Goal: Information Seeking & Learning: Learn about a topic

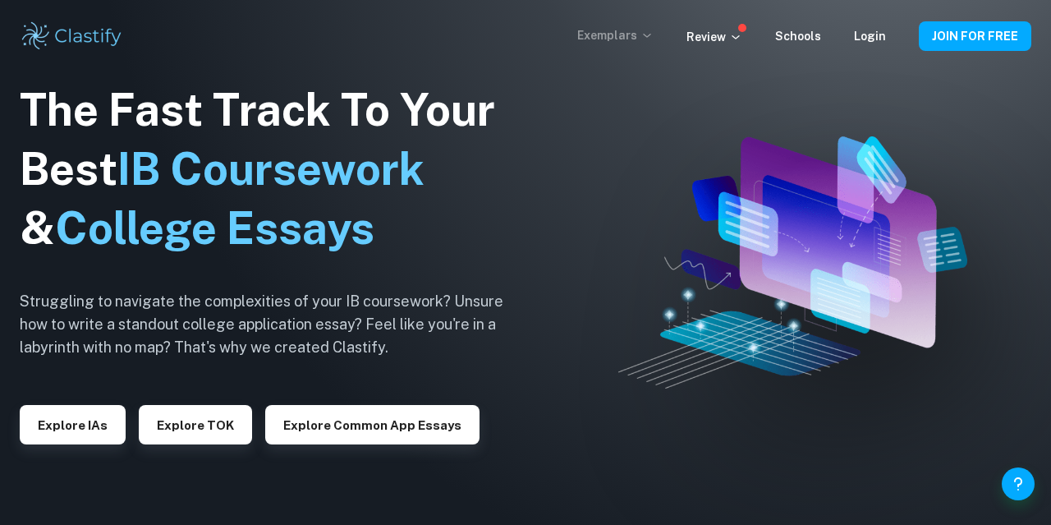
click at [639, 33] on p "Exemplars" at bounding box center [615, 35] width 76 height 18
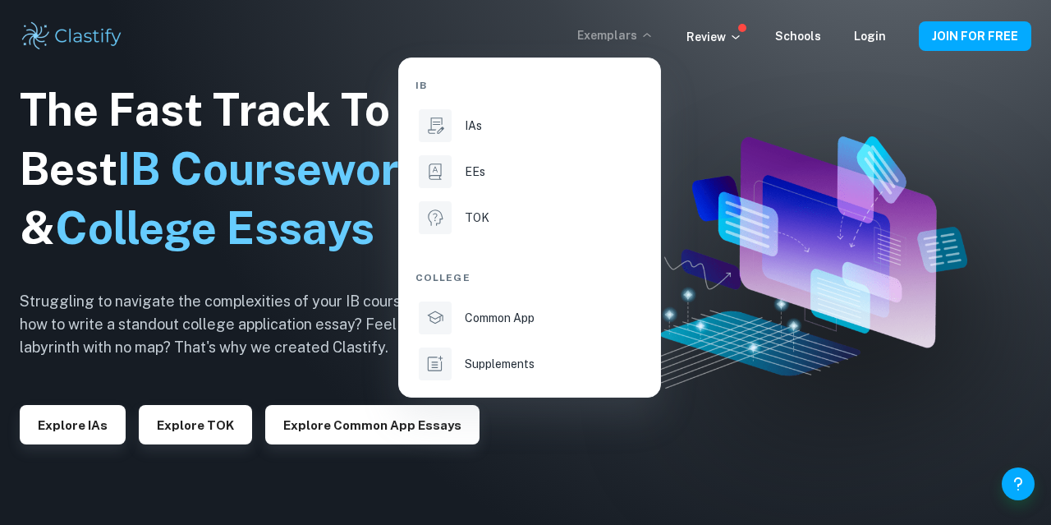
click at [742, 302] on div at bounding box center [525, 262] width 1051 height 525
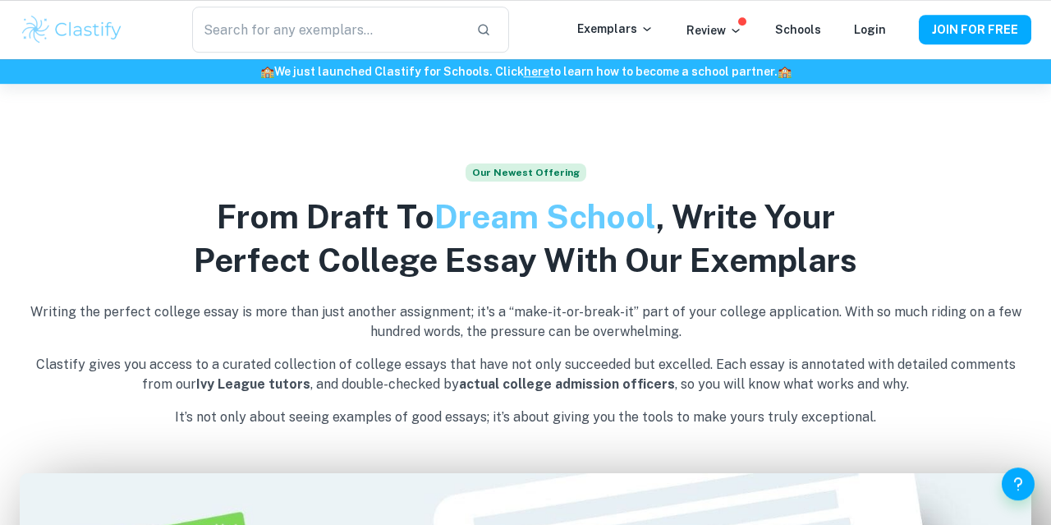
scroll to position [452, 0]
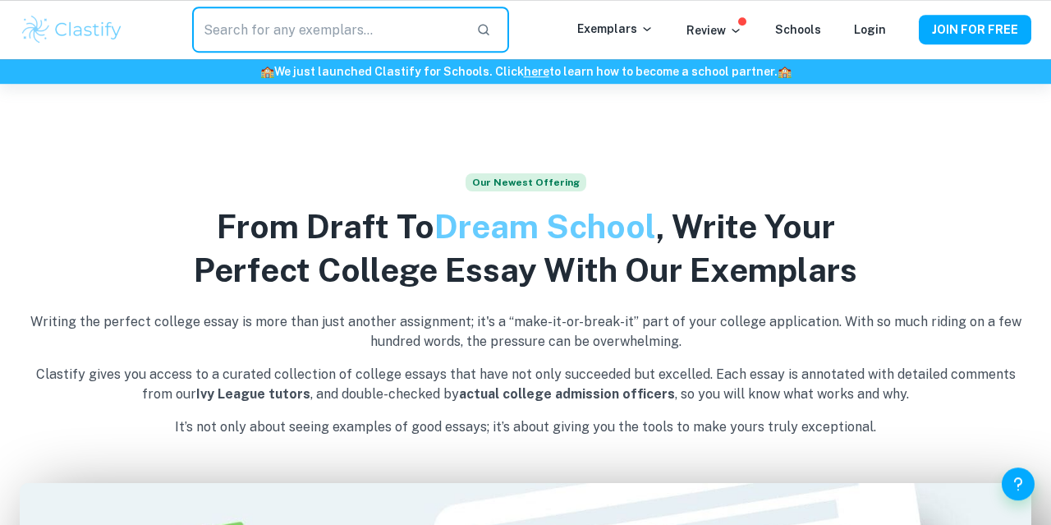
click at [306, 49] on input "text" at bounding box center [327, 30] width 271 height 46
type input "English Paper 2"
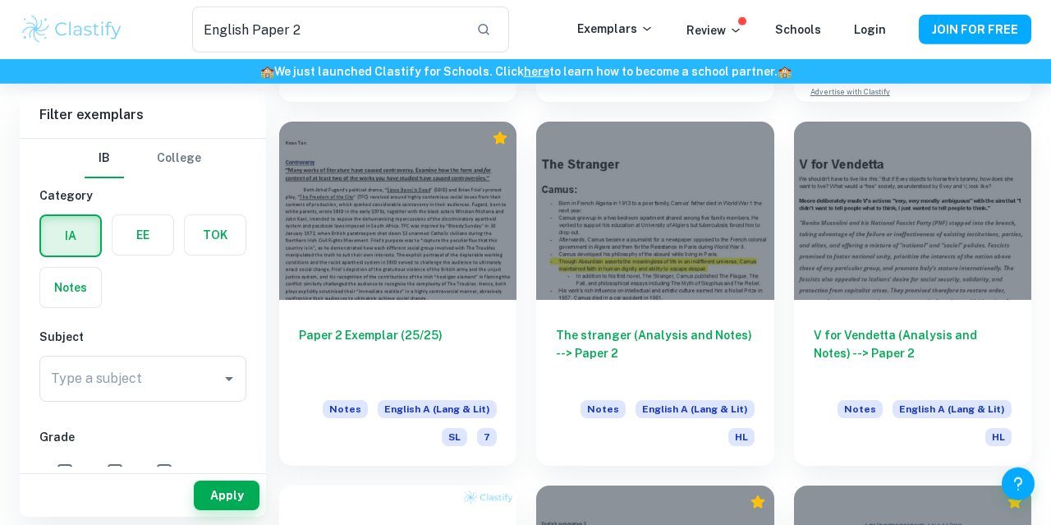
click at [163, 164] on button "College" at bounding box center [179, 158] width 44 height 39
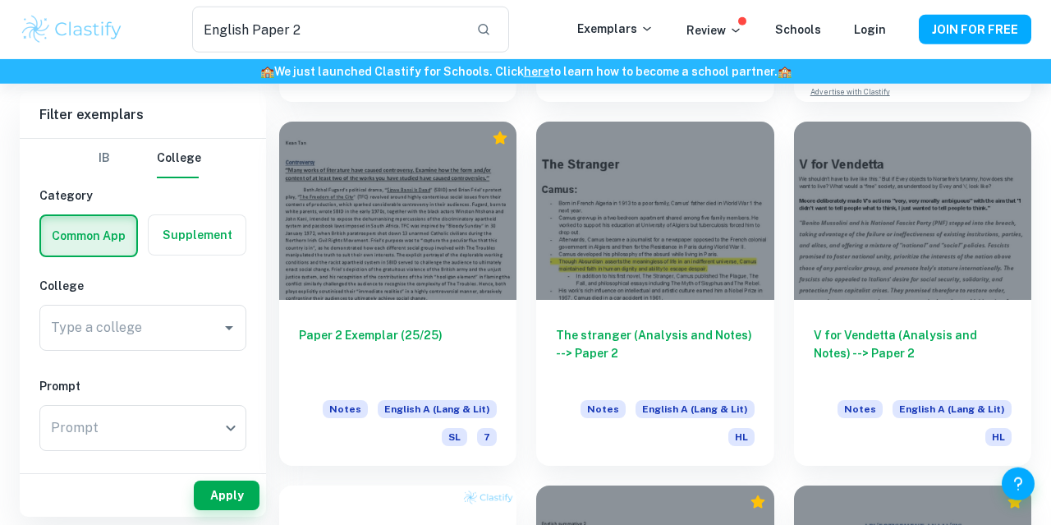
click at [109, 159] on button "IB" at bounding box center [104, 158] width 39 height 39
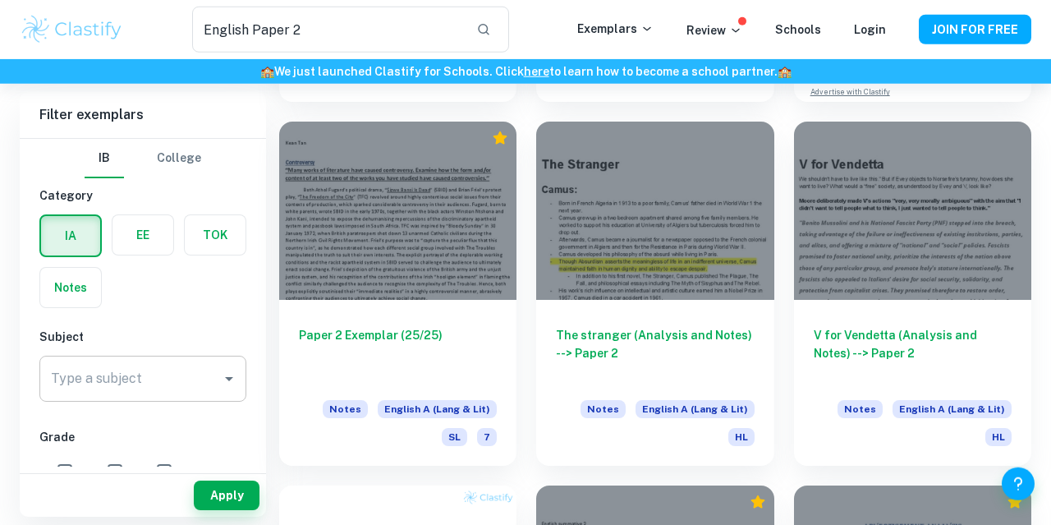
click at [117, 387] on input "Type a subject" at bounding box center [131, 378] width 168 height 31
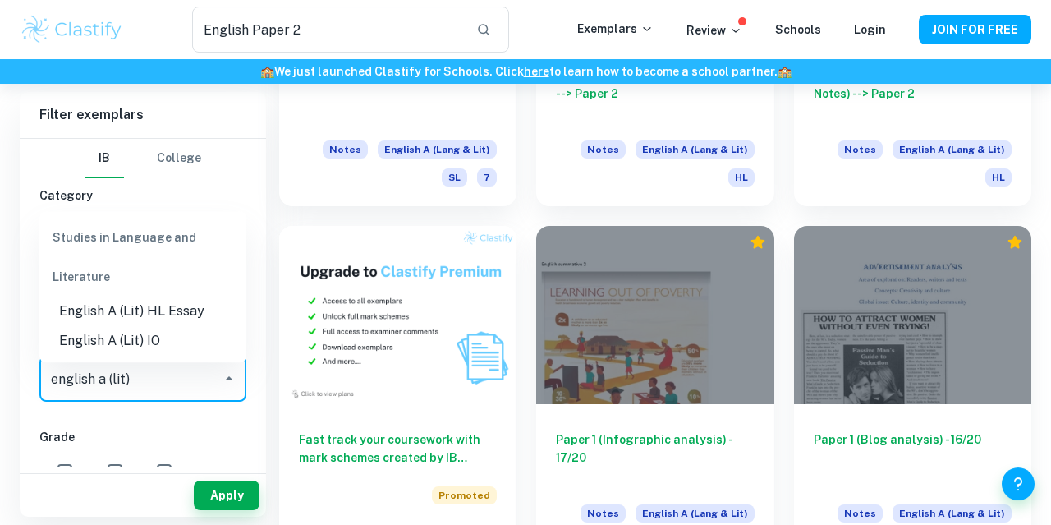
scroll to position [692, 0]
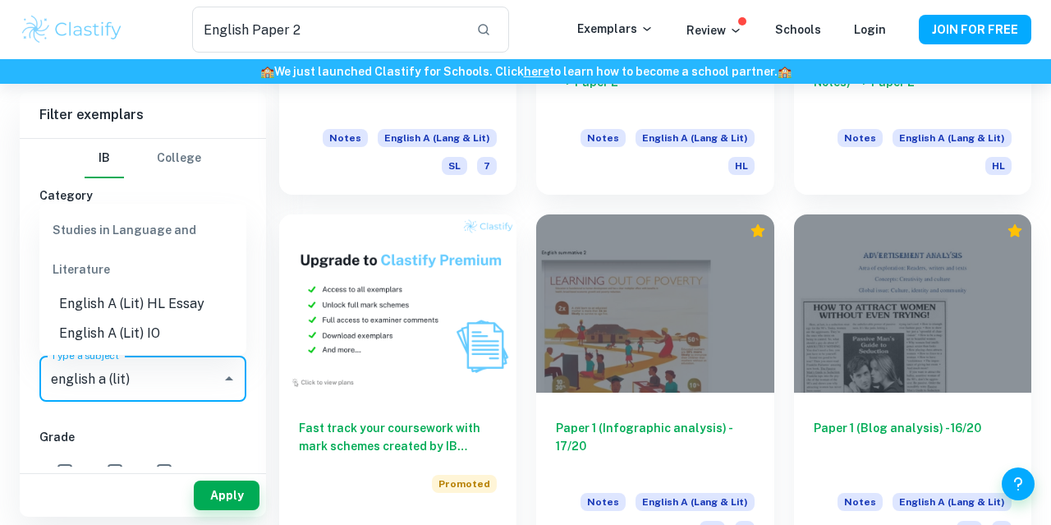
click at [144, 330] on li "English A (Lit) IO" at bounding box center [142, 334] width 207 height 30
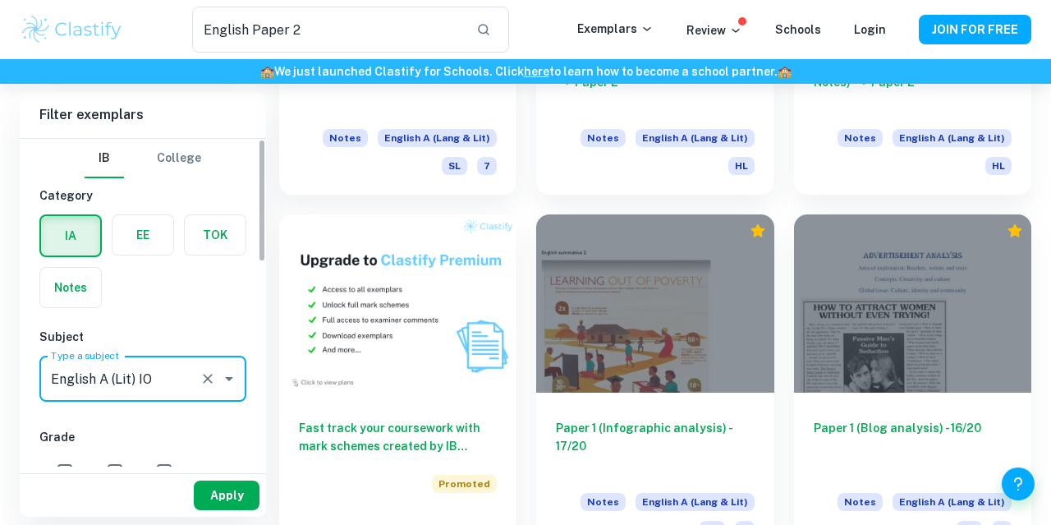
type input "English A (Lit) IO"
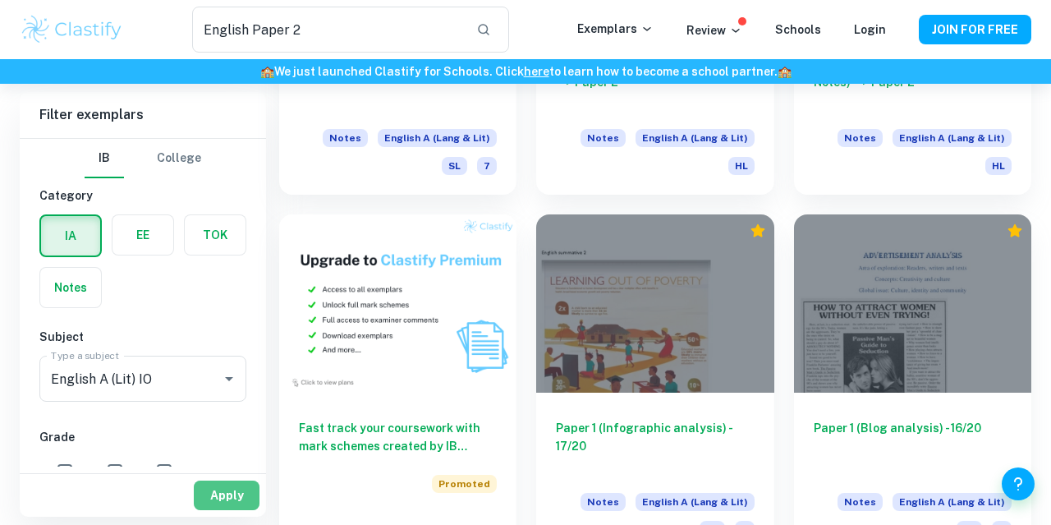
click at [211, 503] on button "Apply" at bounding box center [227, 495] width 66 height 30
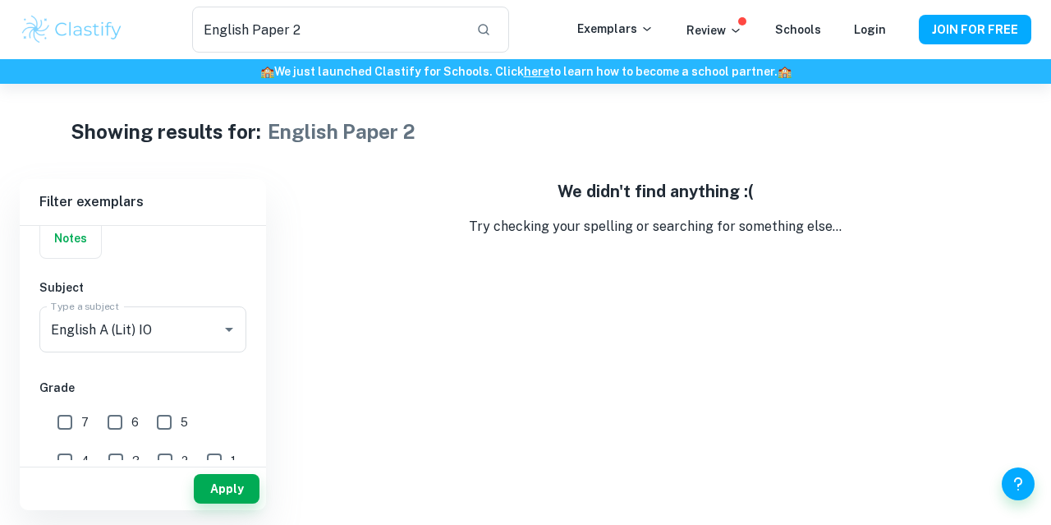
click at [71, 247] on label "button" at bounding box center [70, 237] width 61 height 39
click at [0, 0] on input "radio" at bounding box center [0, 0] width 0 height 0
